Goal: Information Seeking & Learning: Learn about a topic

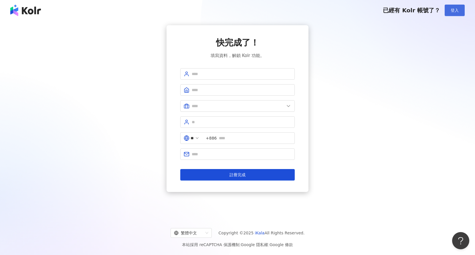
click at [457, 8] on span "登入" at bounding box center [454, 10] width 8 height 5
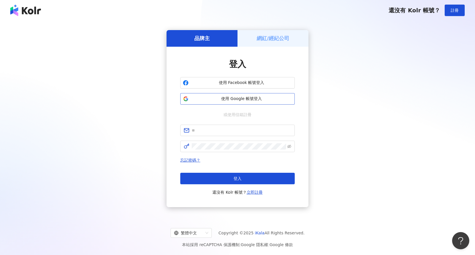
click at [234, 97] on span "使用 Google 帳號登入" at bounding box center [241, 99] width 101 height 6
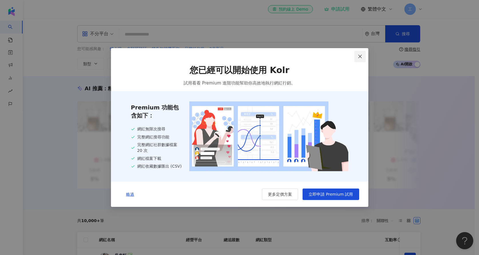
click at [362, 58] on button "Close" at bounding box center [359, 56] width 11 height 11
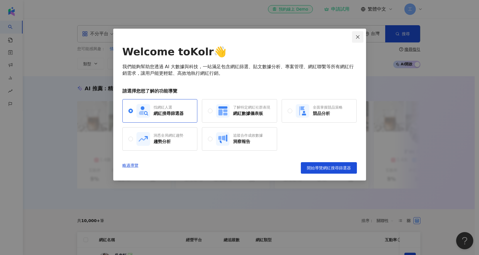
click at [361, 38] on span "Close" at bounding box center [357, 37] width 11 height 5
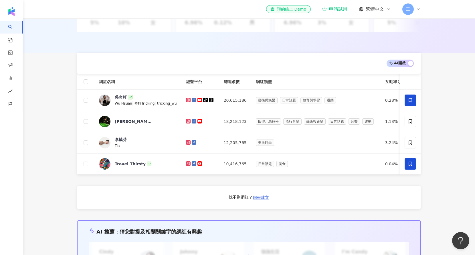
scroll to position [219, 0]
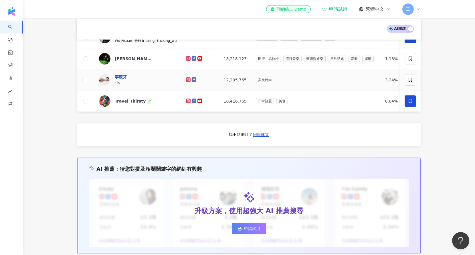
click at [115, 77] on div "李毓芬" at bounding box center [121, 77] width 12 height 6
